Goal: Information Seeking & Learning: Learn about a topic

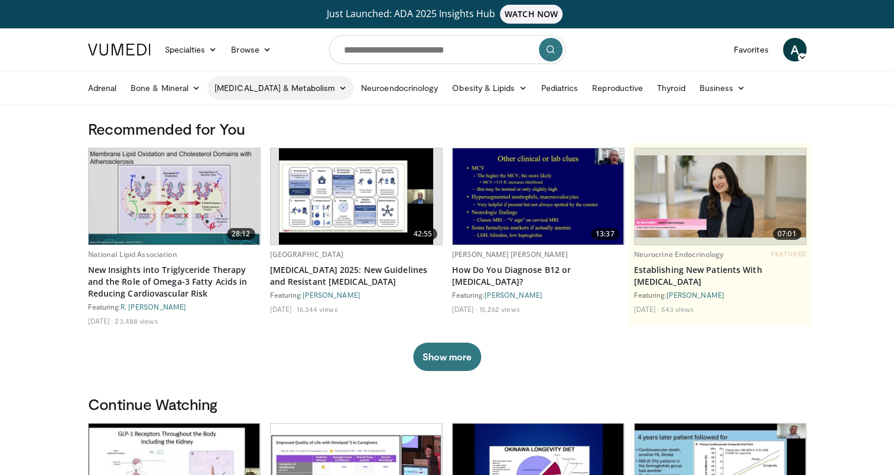
click at [301, 89] on link "[MEDICAL_DATA] & Metabolism" at bounding box center [280, 88] width 147 height 24
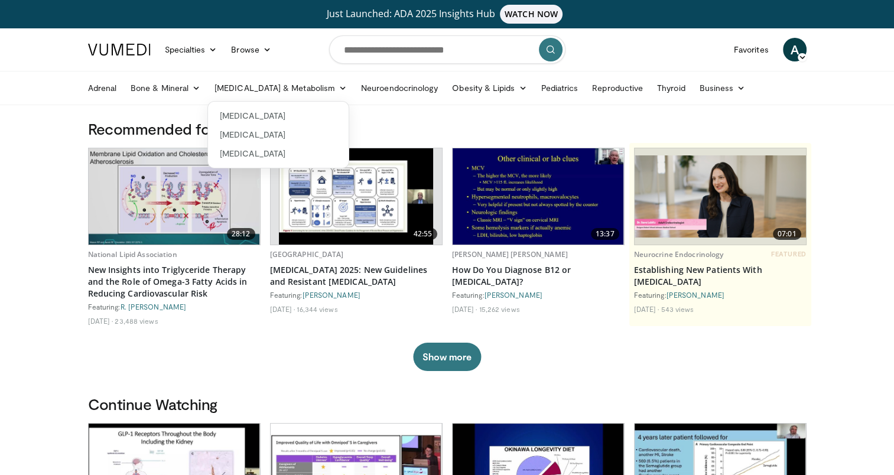
click at [373, 120] on h3 "Recommended for You" at bounding box center [447, 128] width 719 height 19
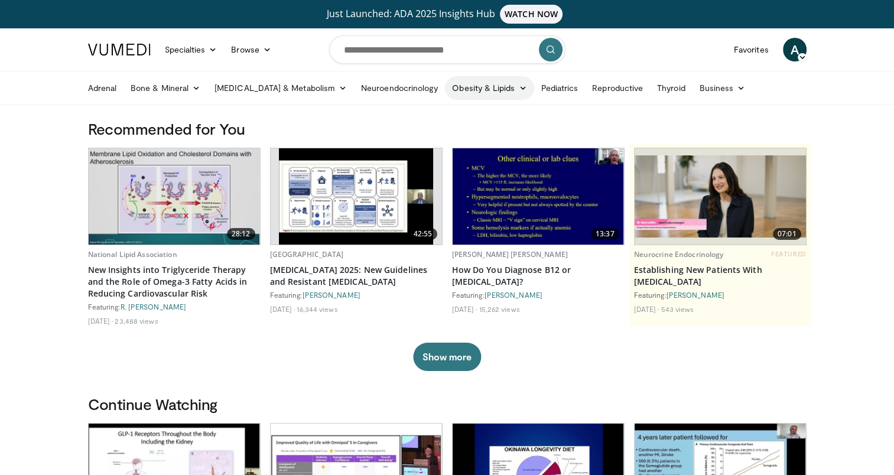
click at [518, 86] on icon at bounding box center [522, 88] width 8 height 8
click at [446, 135] on link "Obesity" at bounding box center [516, 134] width 141 height 19
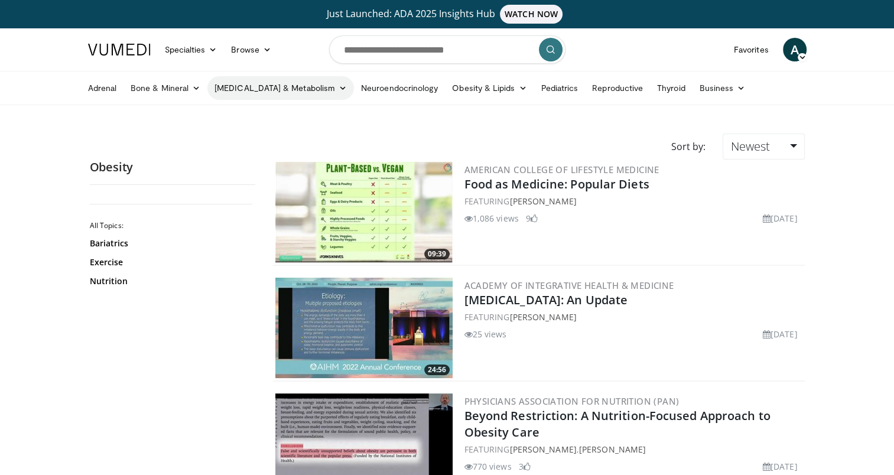
click at [339, 87] on icon at bounding box center [343, 88] width 8 height 8
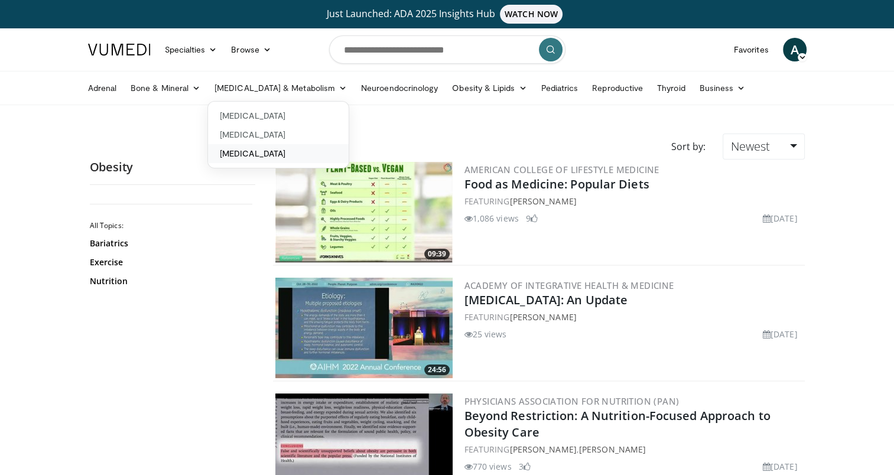
click at [265, 153] on link "[MEDICAL_DATA]" at bounding box center [278, 153] width 141 height 19
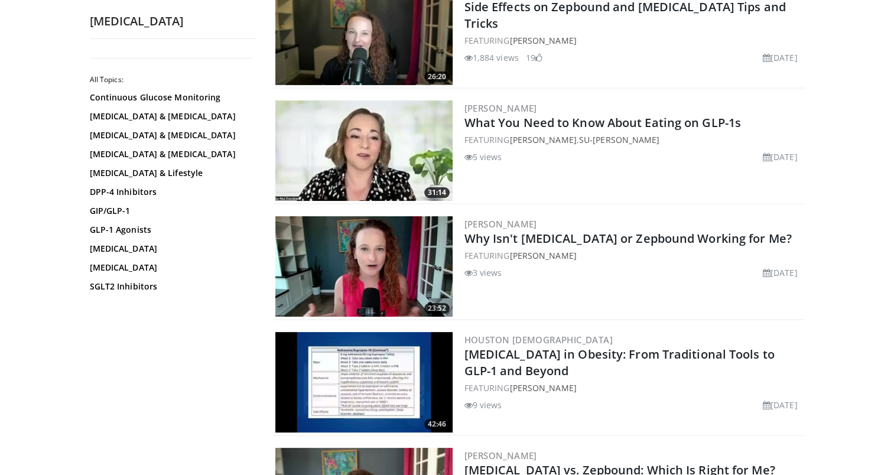
scroll to position [59, 0]
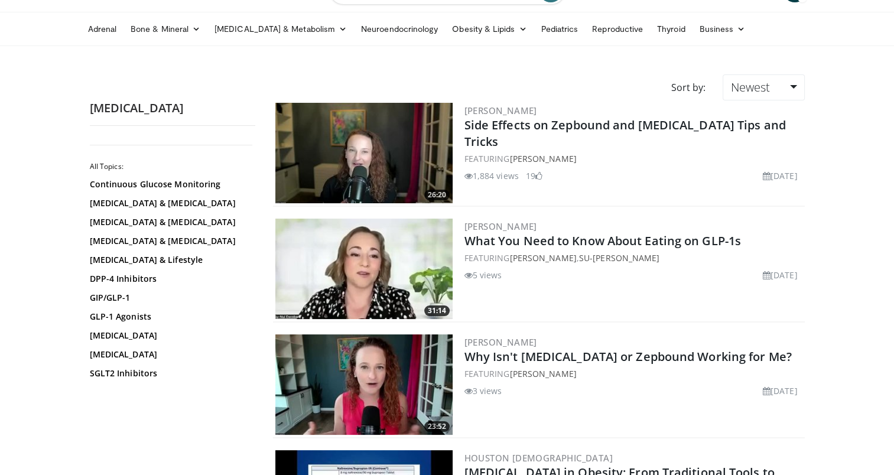
click at [352, 149] on img at bounding box center [363, 153] width 177 height 100
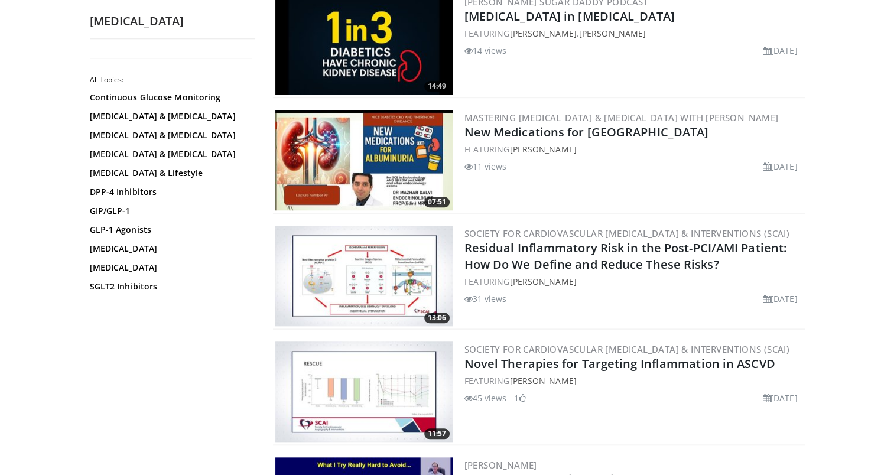
scroll to position [1123, 0]
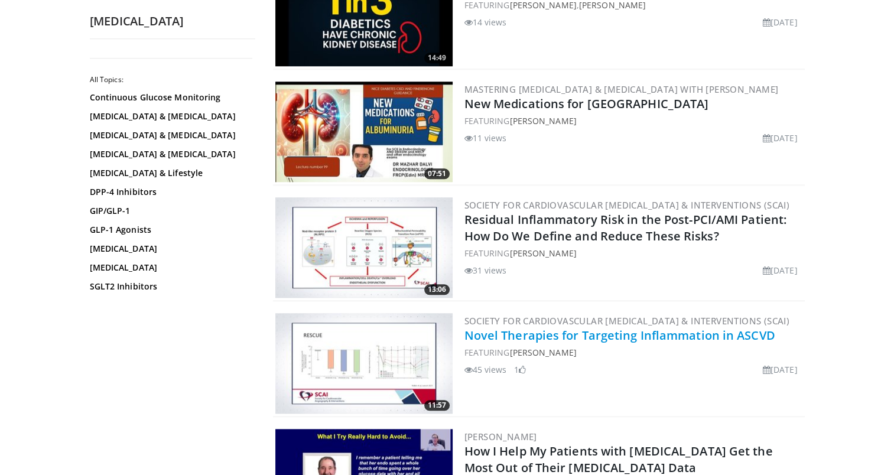
click at [608, 334] on link "Novel Therapies for Targeting Inflammation in ASCVD" at bounding box center [620, 335] width 311 height 16
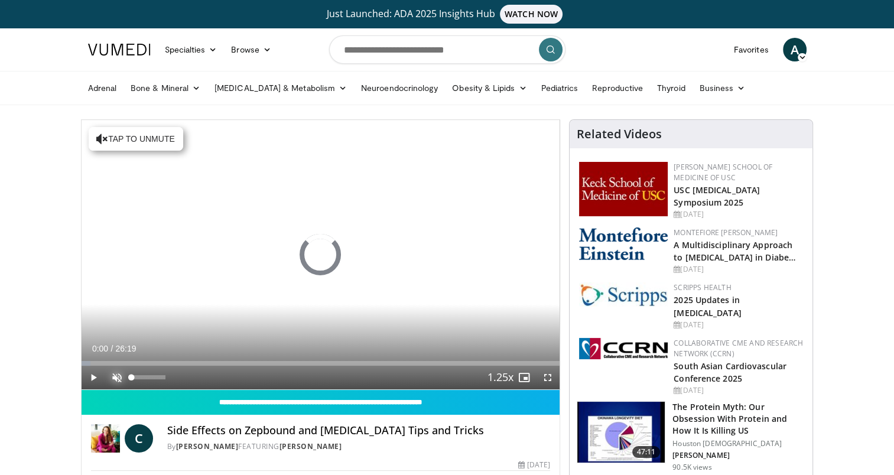
click at [113, 378] on span "Video Player" at bounding box center [117, 378] width 24 height 24
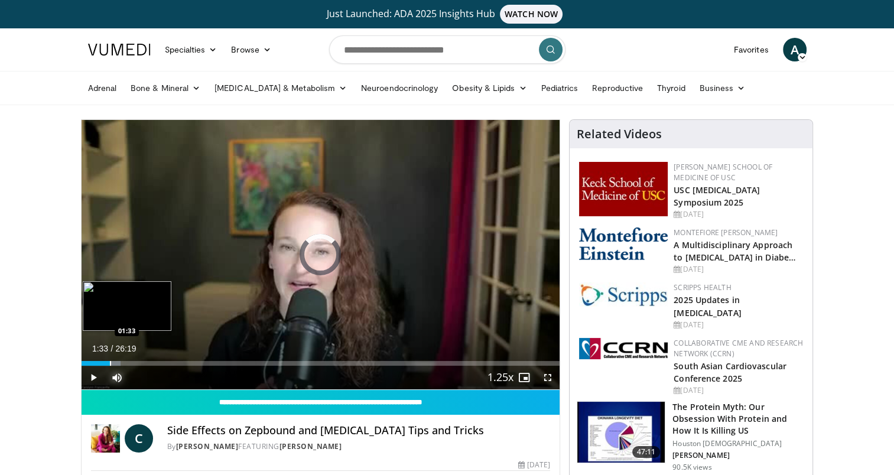
click at [110, 364] on div "Progress Bar" at bounding box center [110, 363] width 1 height 5
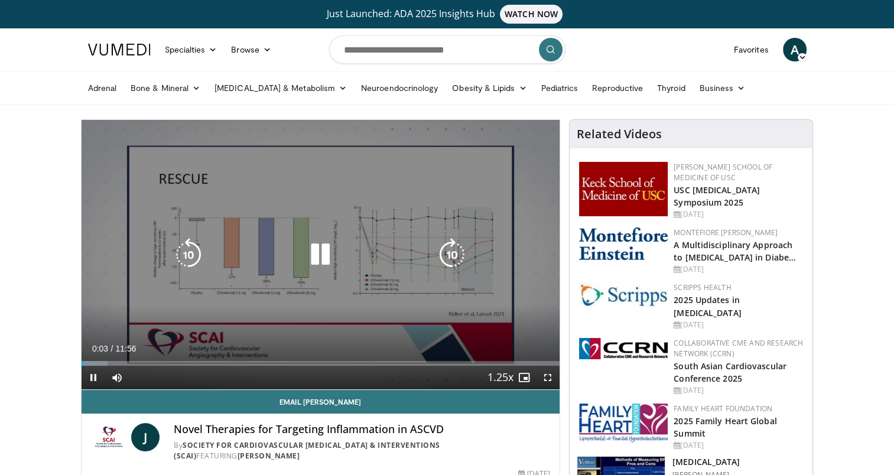
click at [326, 255] on icon "Video Player" at bounding box center [320, 254] width 33 height 33
